Goal: Task Accomplishment & Management: Use online tool/utility

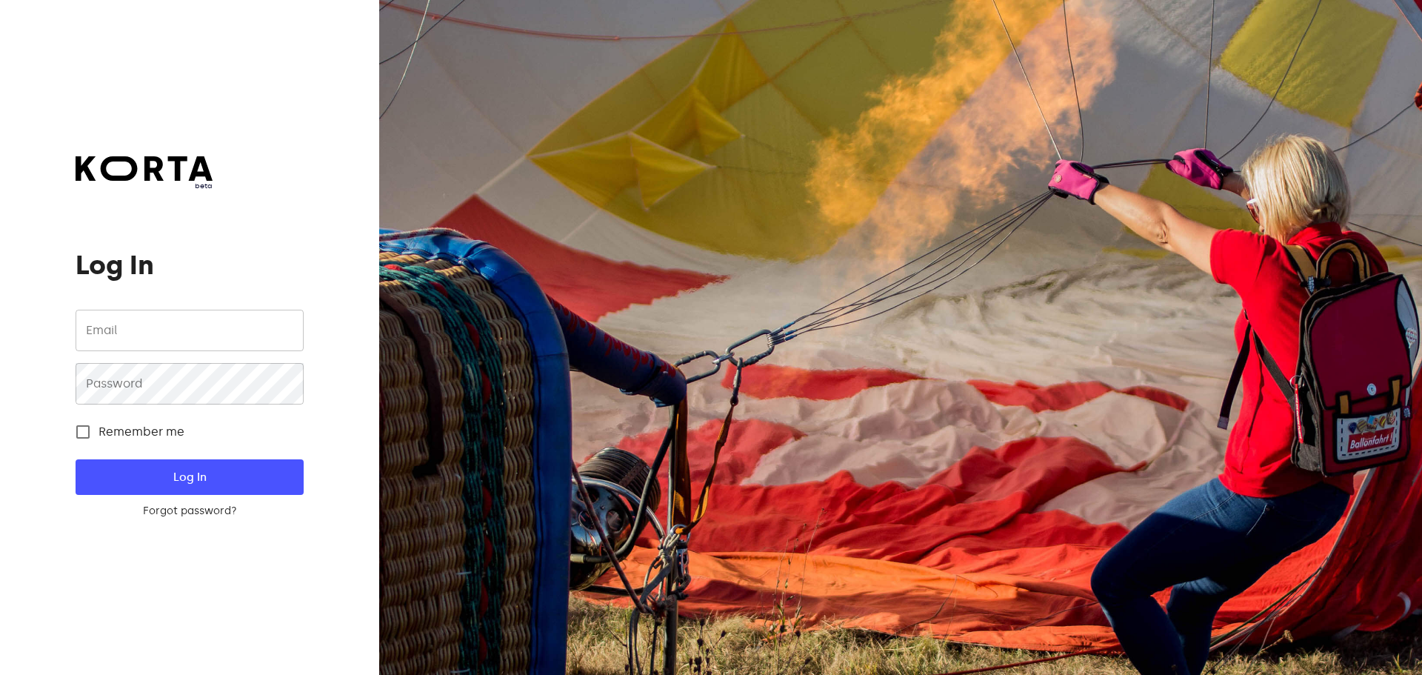
type input "[EMAIL_ADDRESS][DOMAIN_NAME]"
click at [208, 470] on span "Log In" at bounding box center [189, 476] width 180 height 19
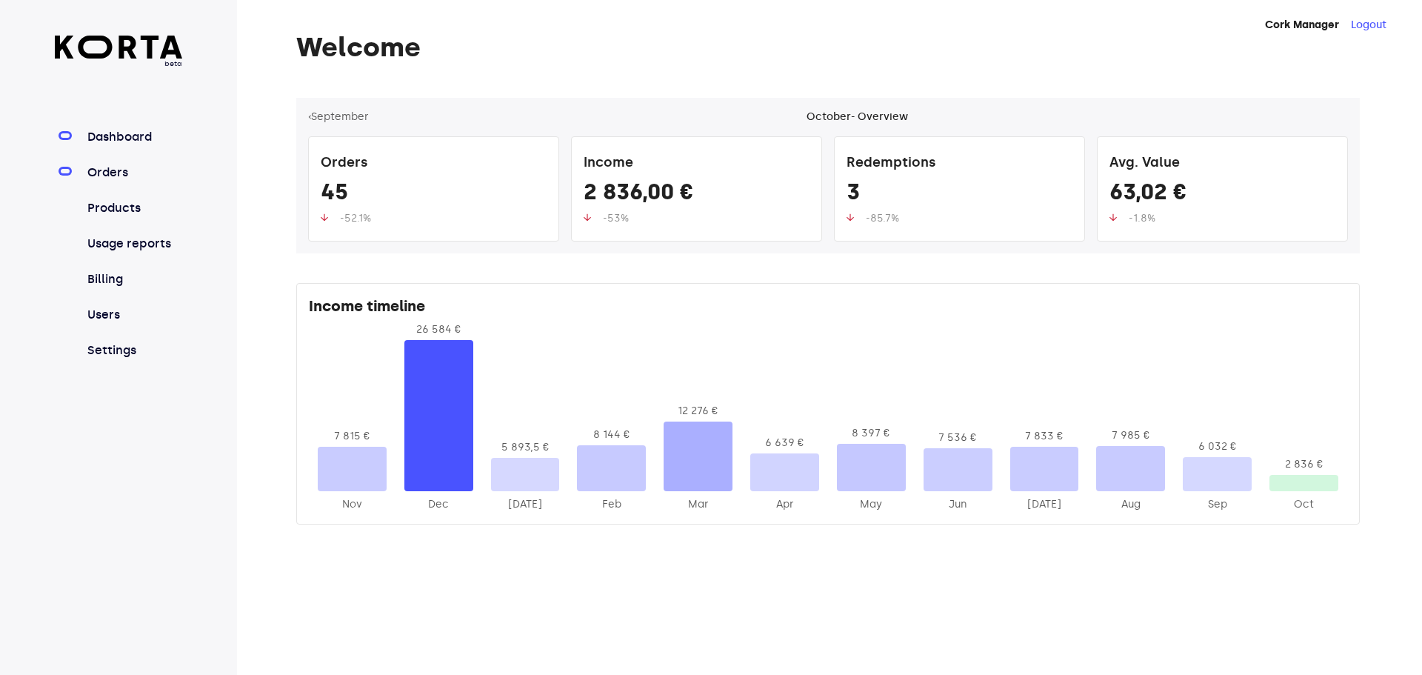
click at [116, 173] on link "Orders" at bounding box center [133, 173] width 99 height 18
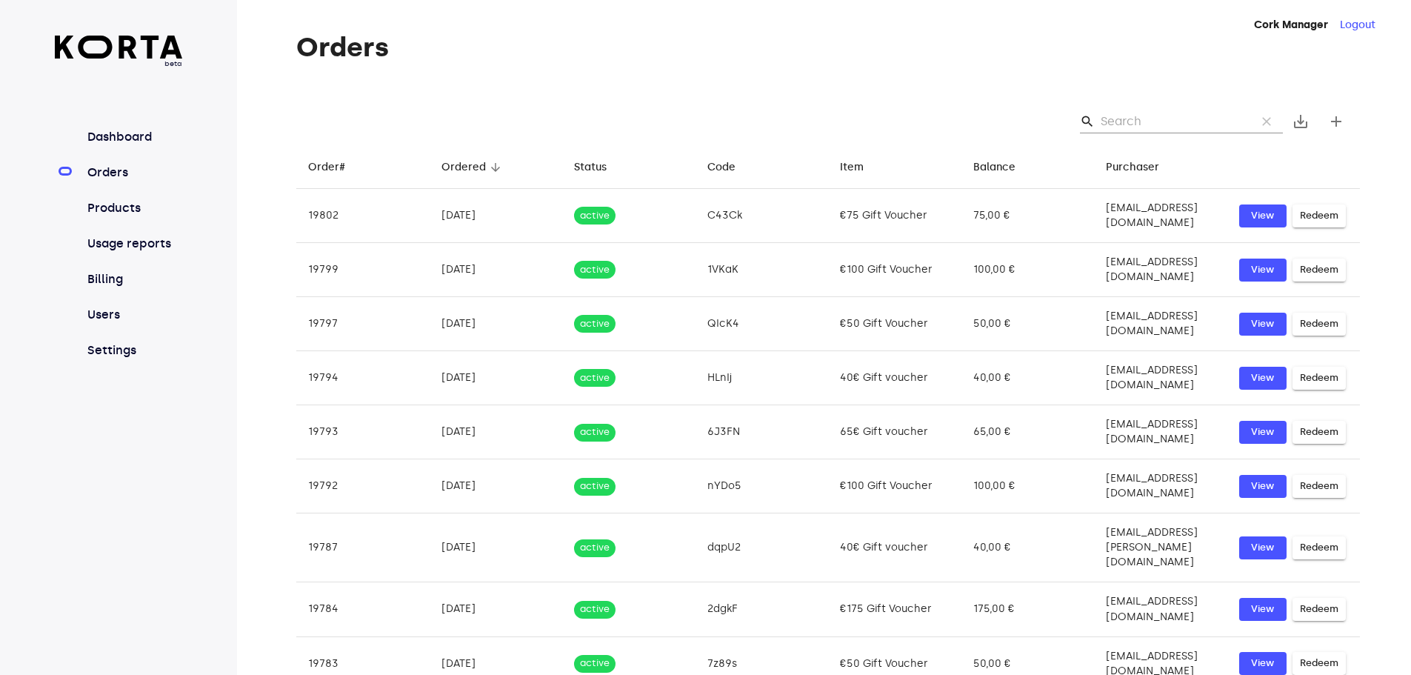
click at [1142, 124] on input "Search" at bounding box center [1173, 122] width 144 height 24
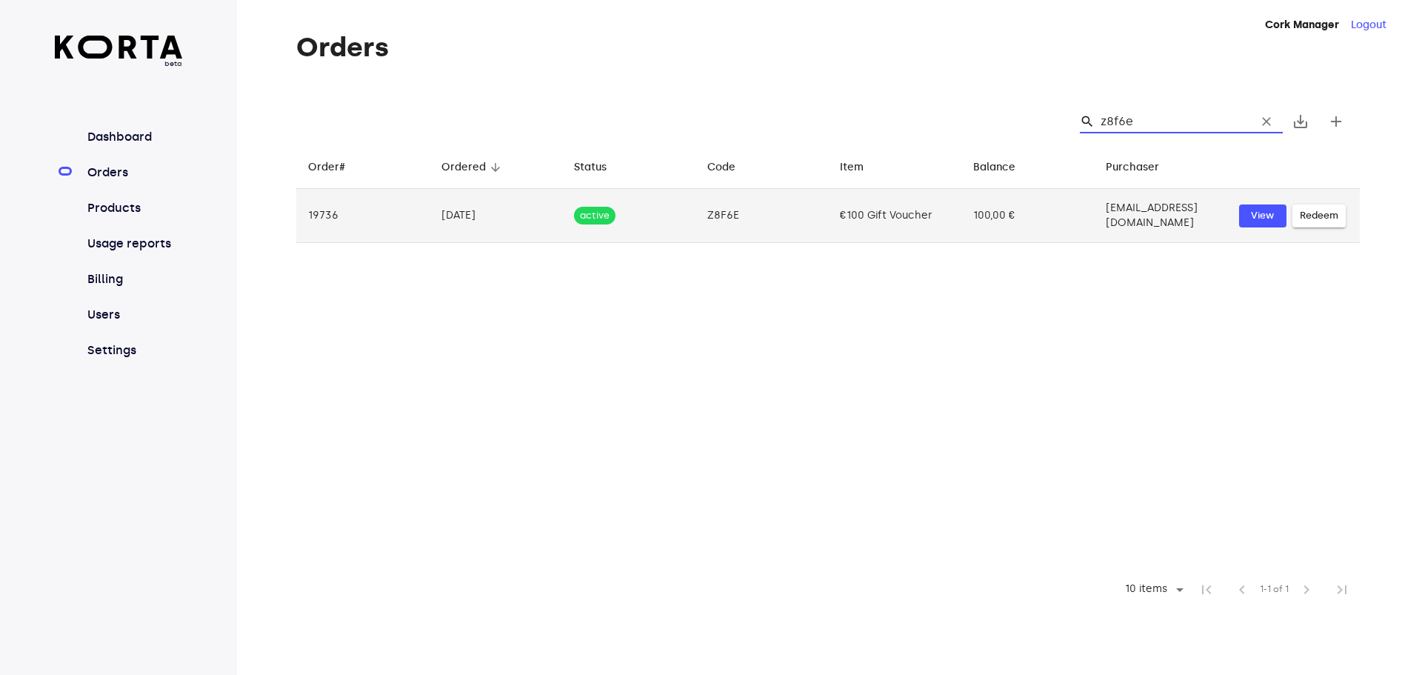
type input "z8f6e"
click at [1319, 207] on span "Redeem" at bounding box center [1319, 215] width 39 height 17
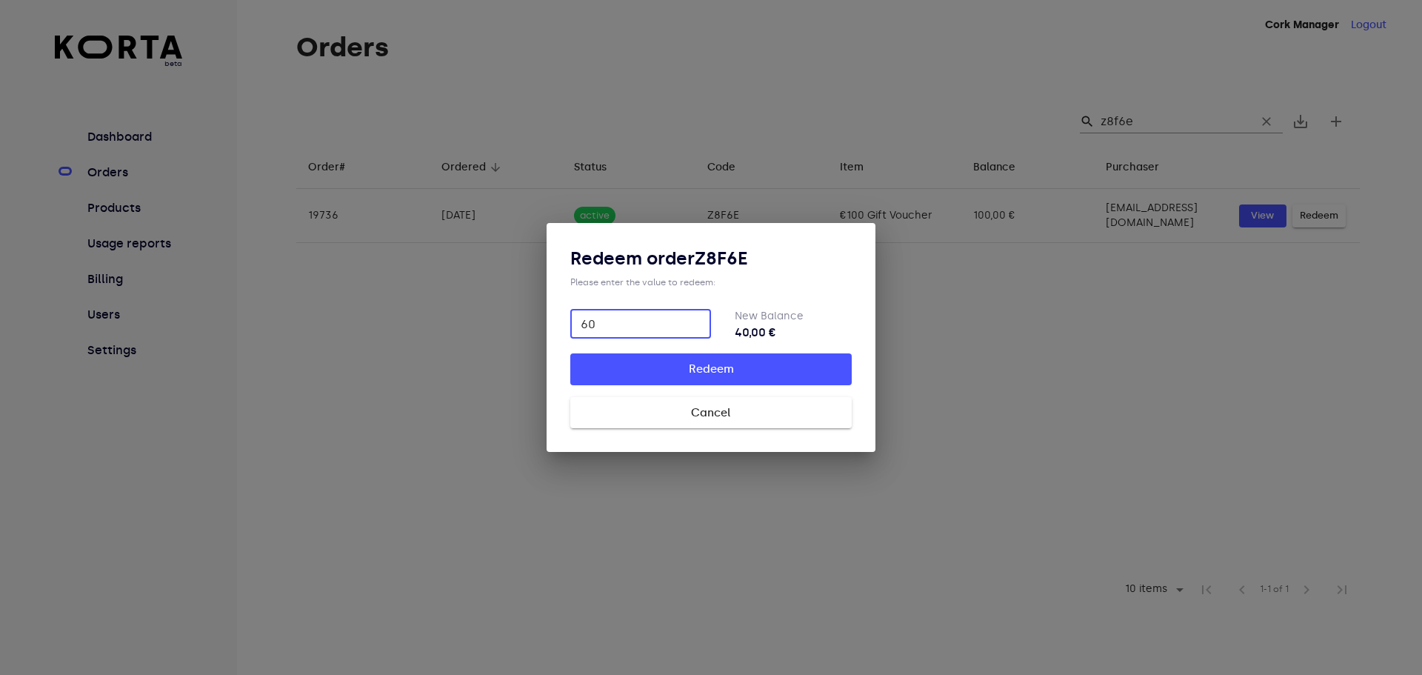
type input "60"
click at [779, 365] on span "Redeem" at bounding box center [711, 368] width 234 height 19
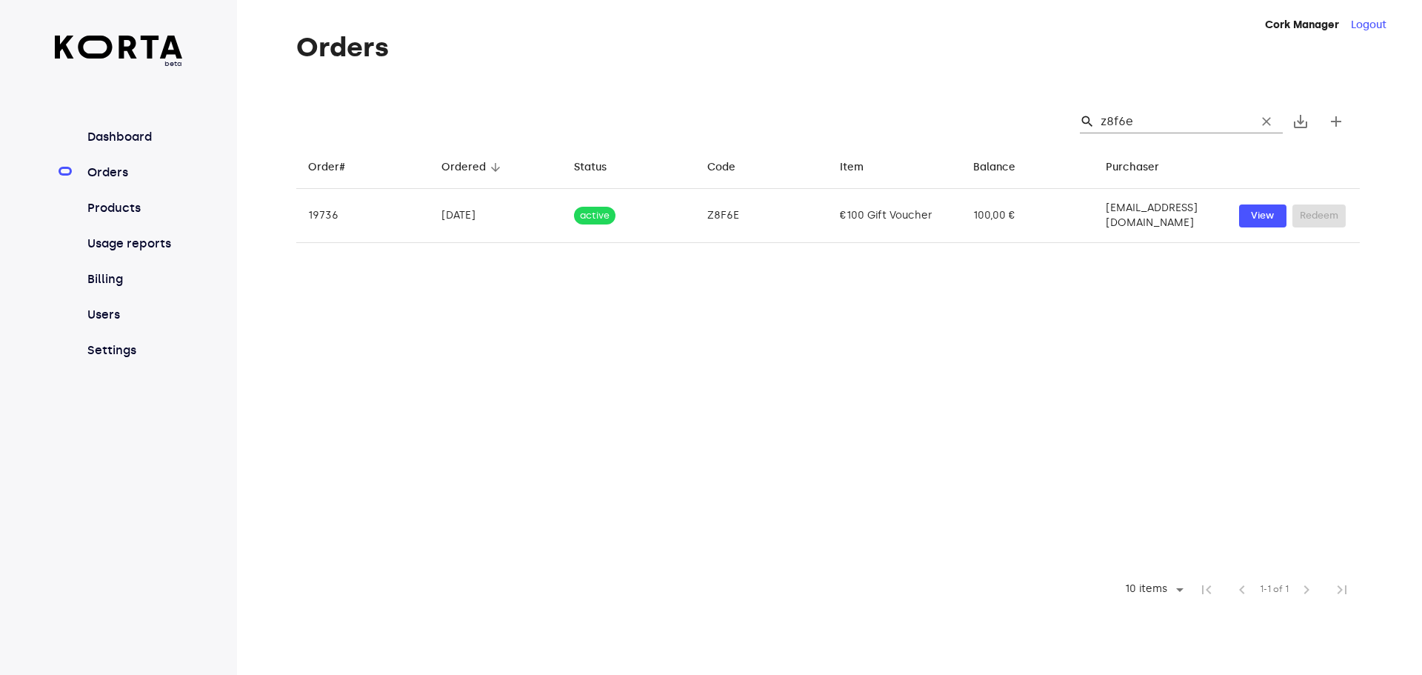
click at [1127, 124] on input "z8f6e" at bounding box center [1173, 122] width 144 height 24
